Goal: Navigation & Orientation: Understand site structure

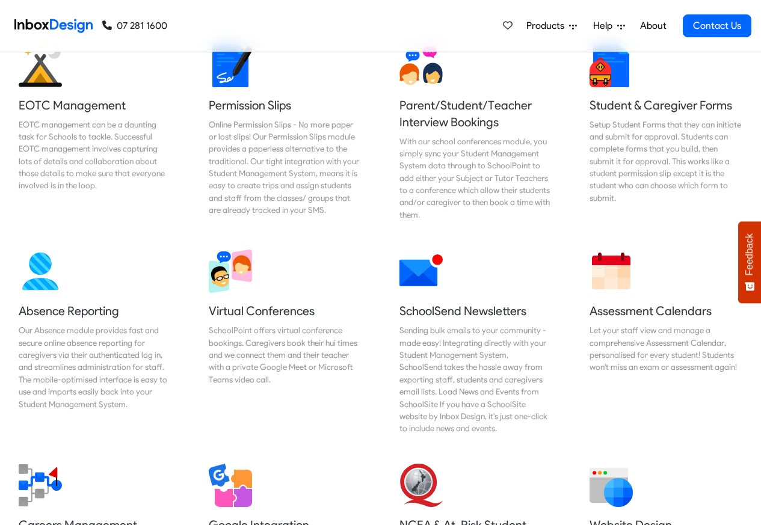
scroll to position [796, 0]
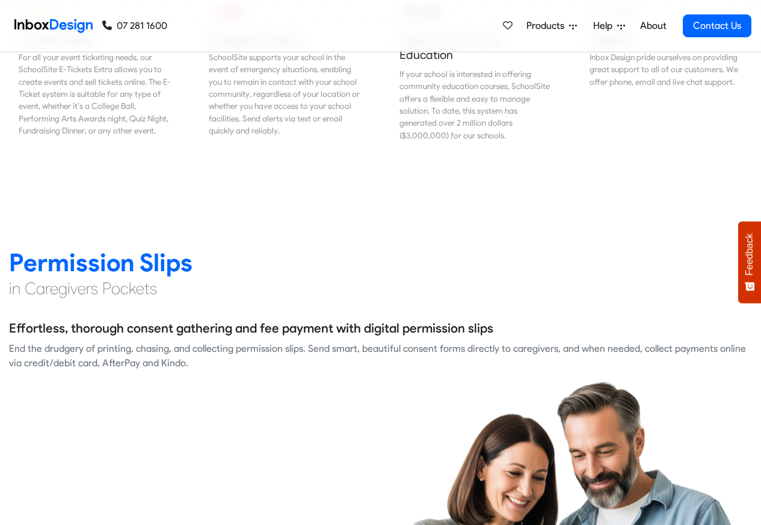
scroll to position [1517, 0]
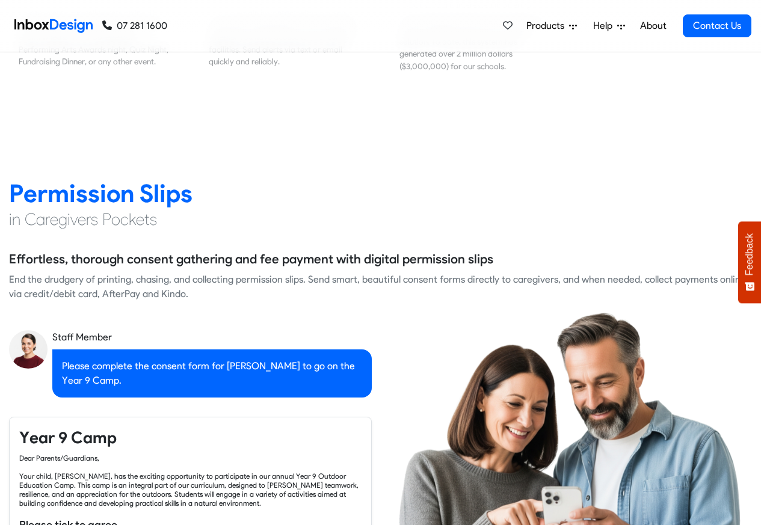
checkbox input "true"
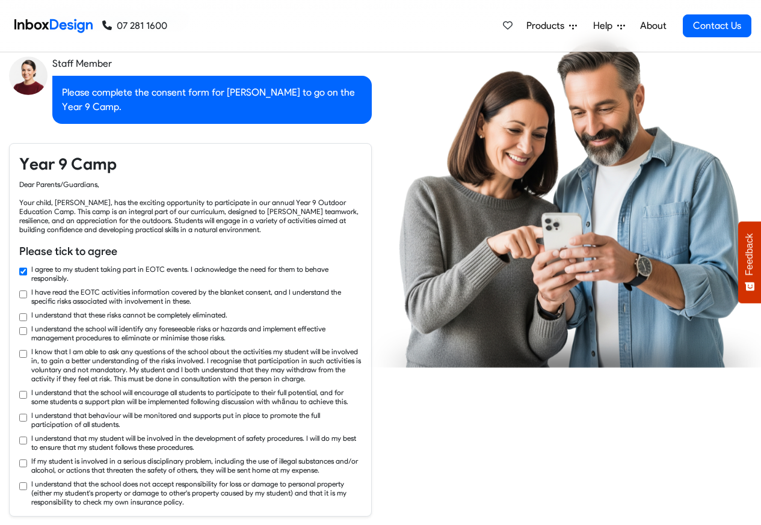
checkbox input "true"
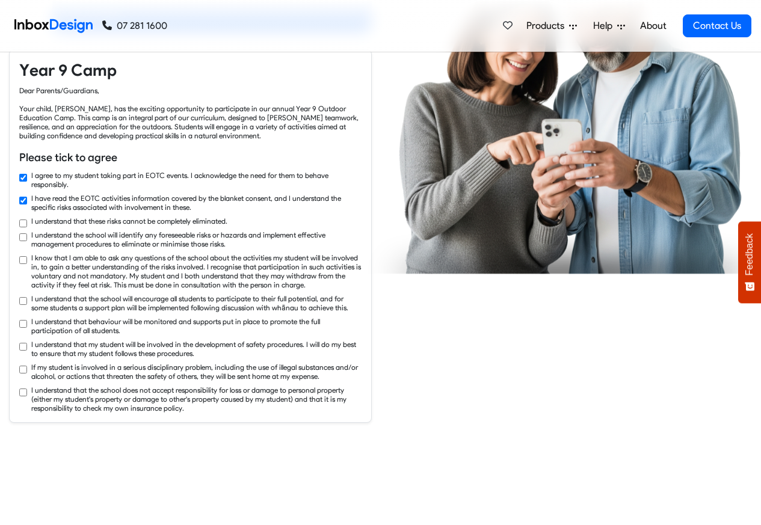
checkbox input "true"
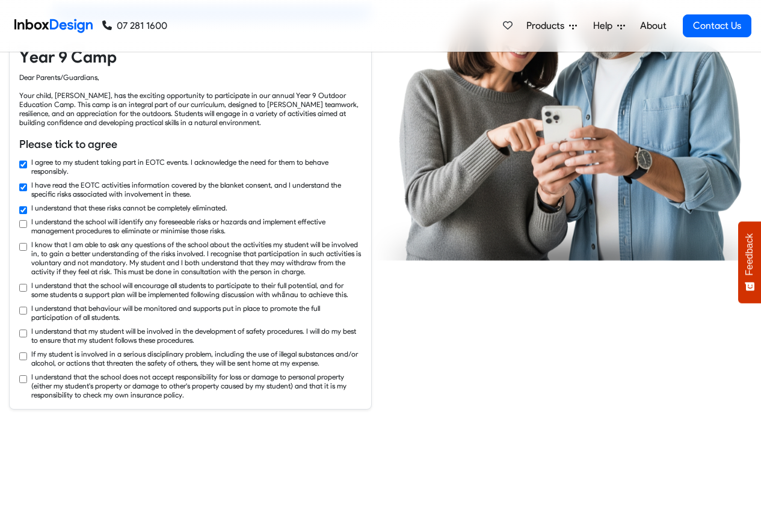
checkbox input "true"
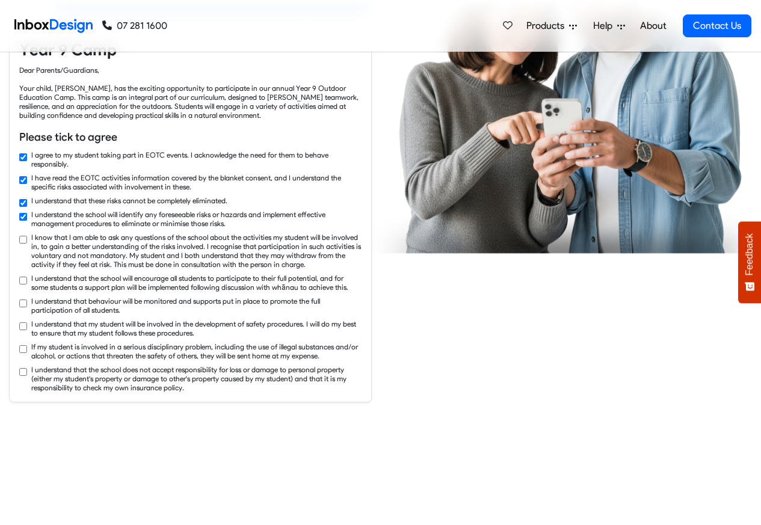
checkbox input "true"
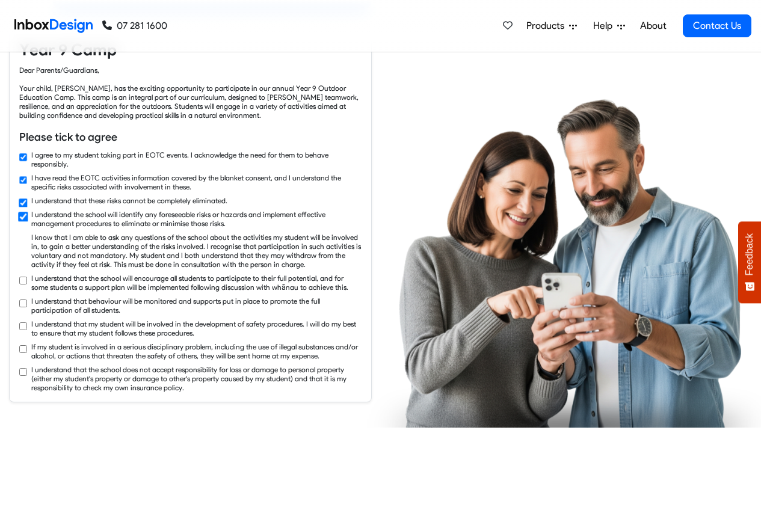
checkbox input "true"
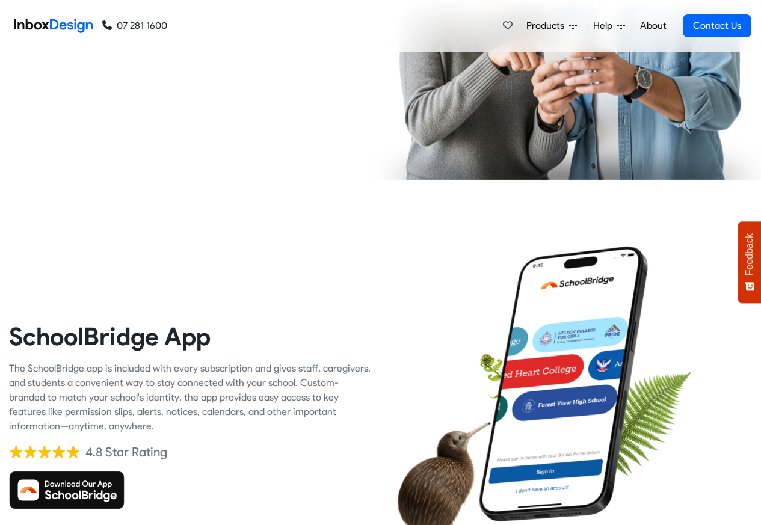
scroll to position [2456, 0]
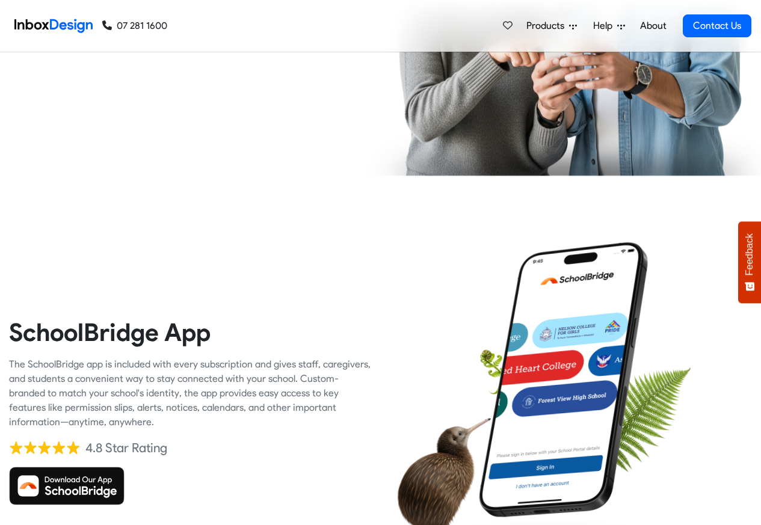
click at [622, 27] on icon at bounding box center [622, 27] width 8 height 5
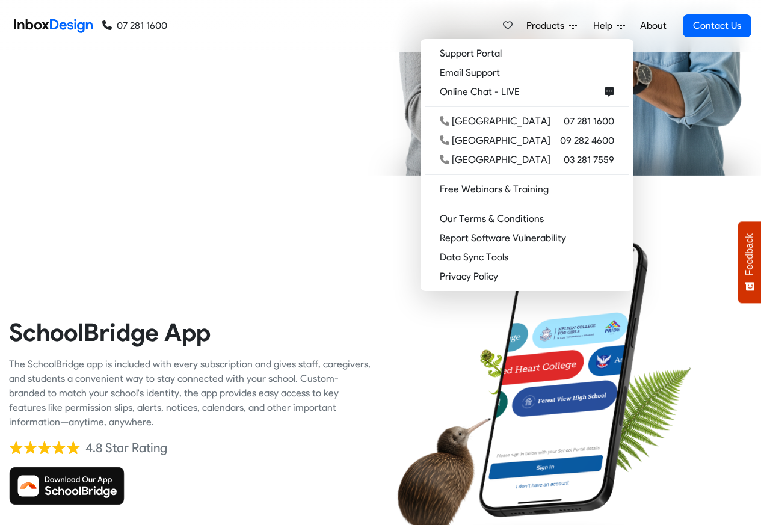
click at [629, 26] on link "Help" at bounding box center [610, 26] width 42 height 24
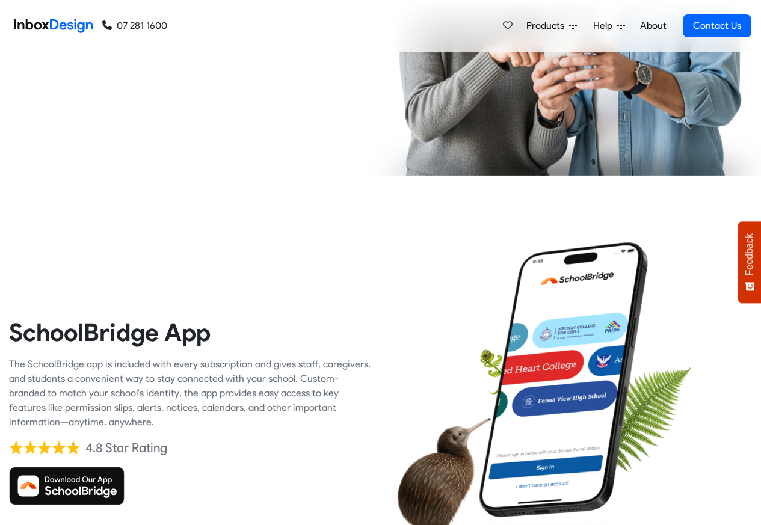
click at [653, 26] on link "About" at bounding box center [653, 26] width 33 height 24
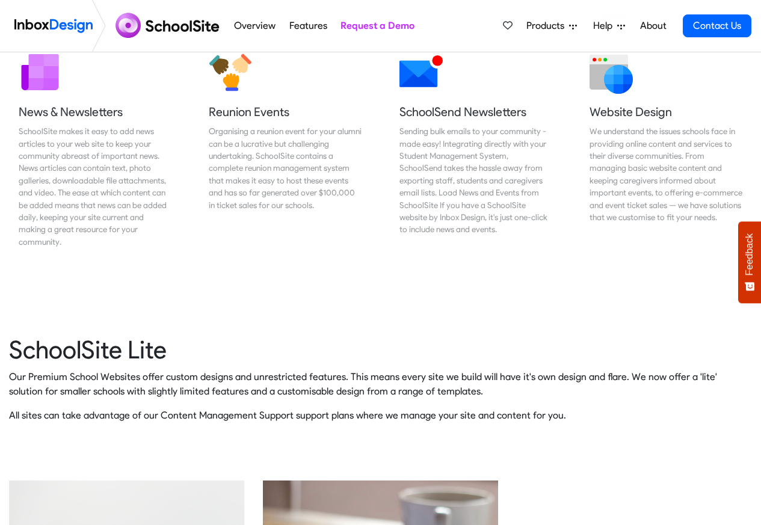
scroll to position [2346, 0]
